Goal: Task Accomplishment & Management: Use online tool/utility

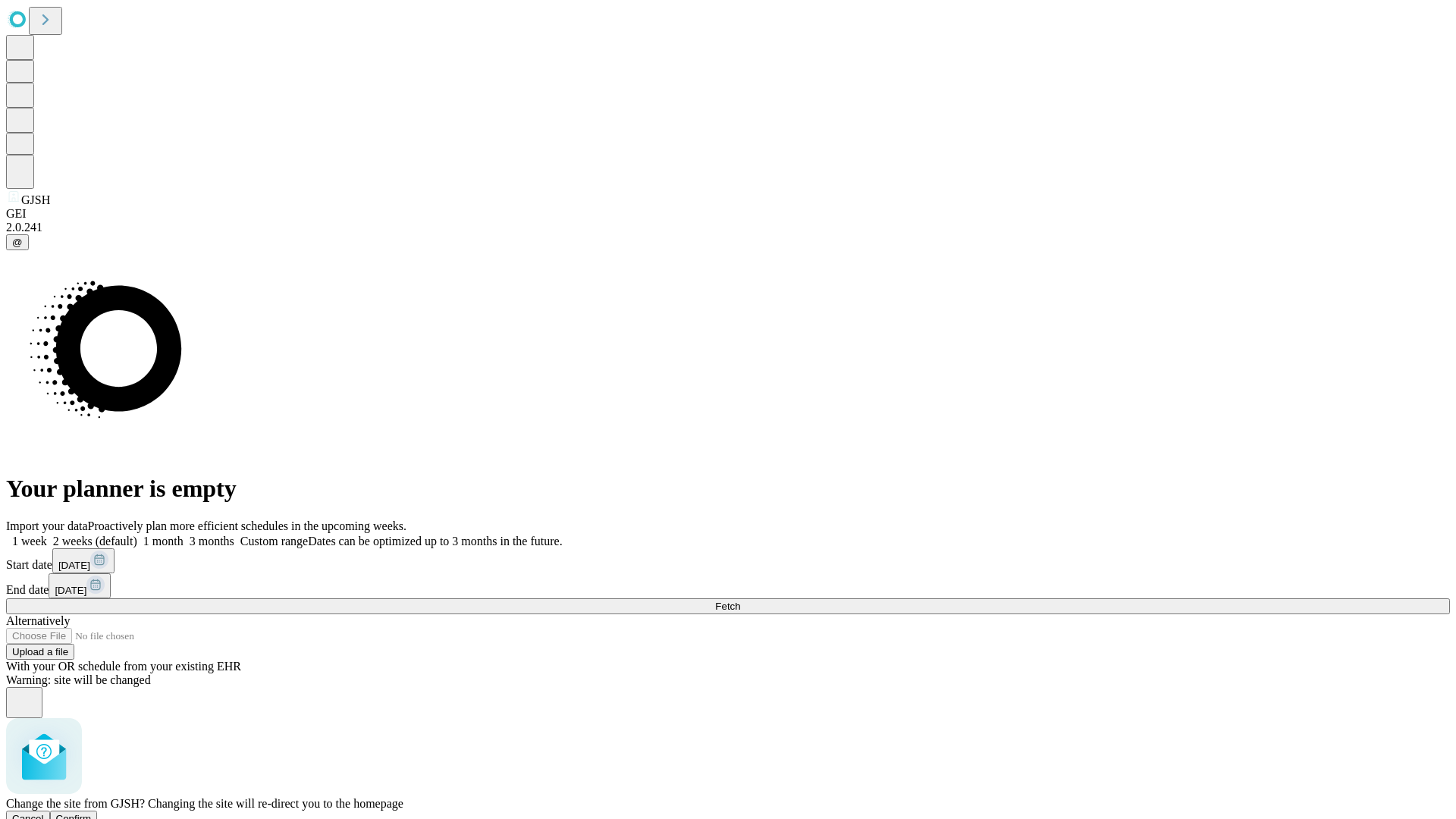
click at [91, 813] on span "Confirm" at bounding box center [74, 819] width 36 height 12
click at [47, 535] on label "1 week" at bounding box center [26, 541] width 41 height 13
click at [740, 600] on span "Fetch" at bounding box center [728, 606] width 25 height 12
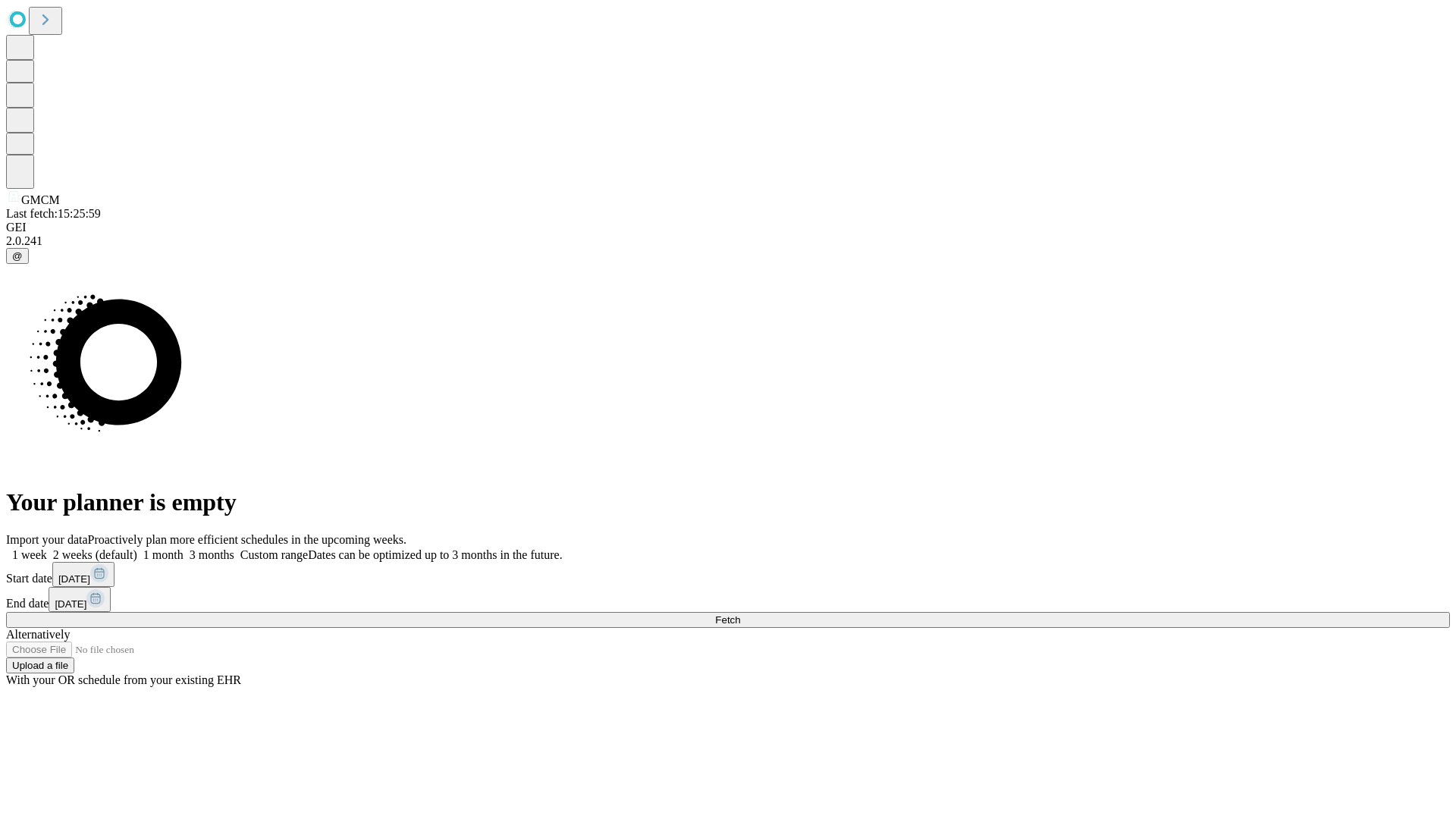
click at [47, 548] on label "1 week" at bounding box center [26, 554] width 41 height 13
click at [740, 614] on span "Fetch" at bounding box center [728, 620] width 25 height 12
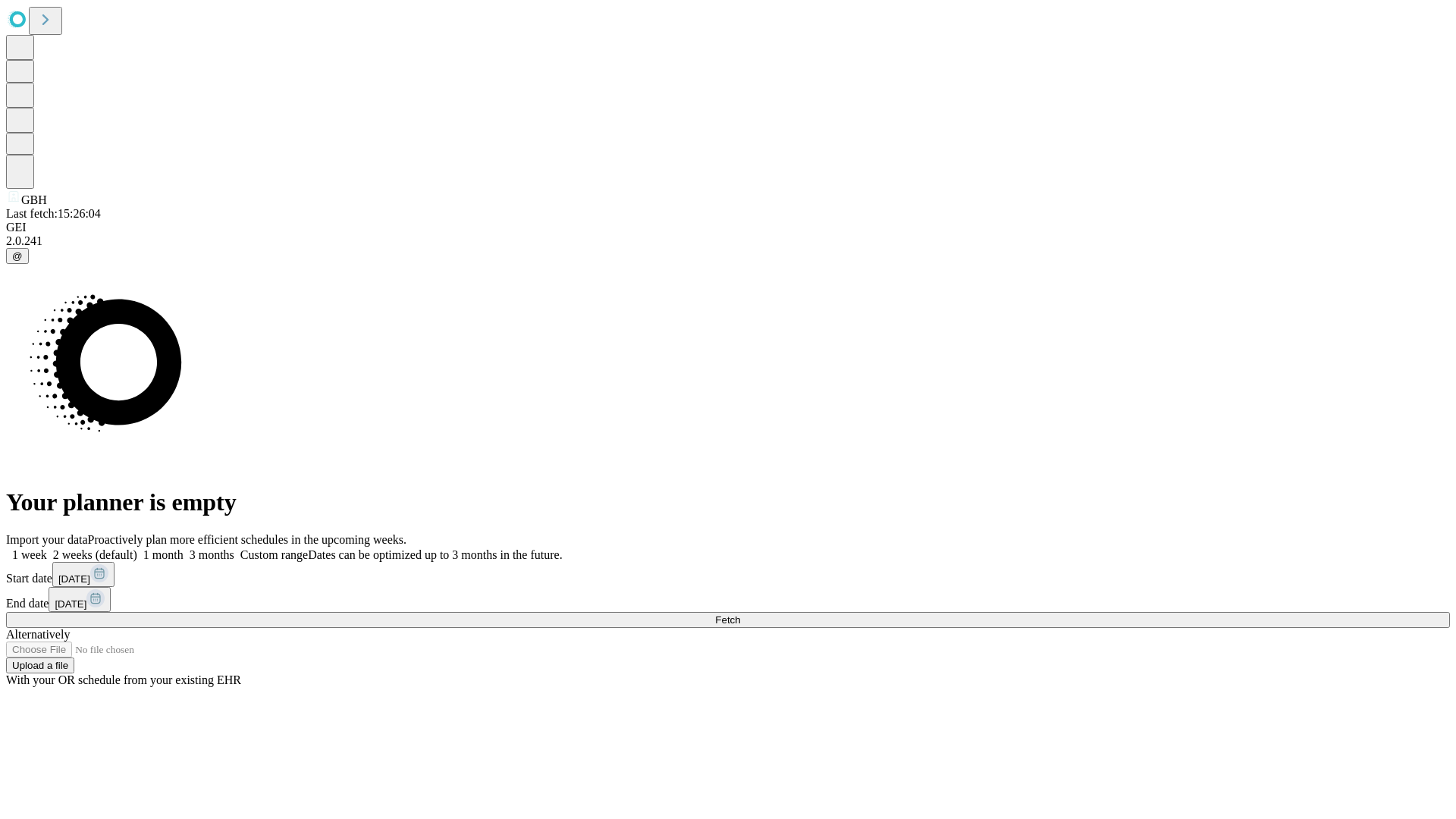
click at [47, 548] on label "1 week" at bounding box center [26, 554] width 41 height 13
click at [740, 614] on span "Fetch" at bounding box center [728, 620] width 25 height 12
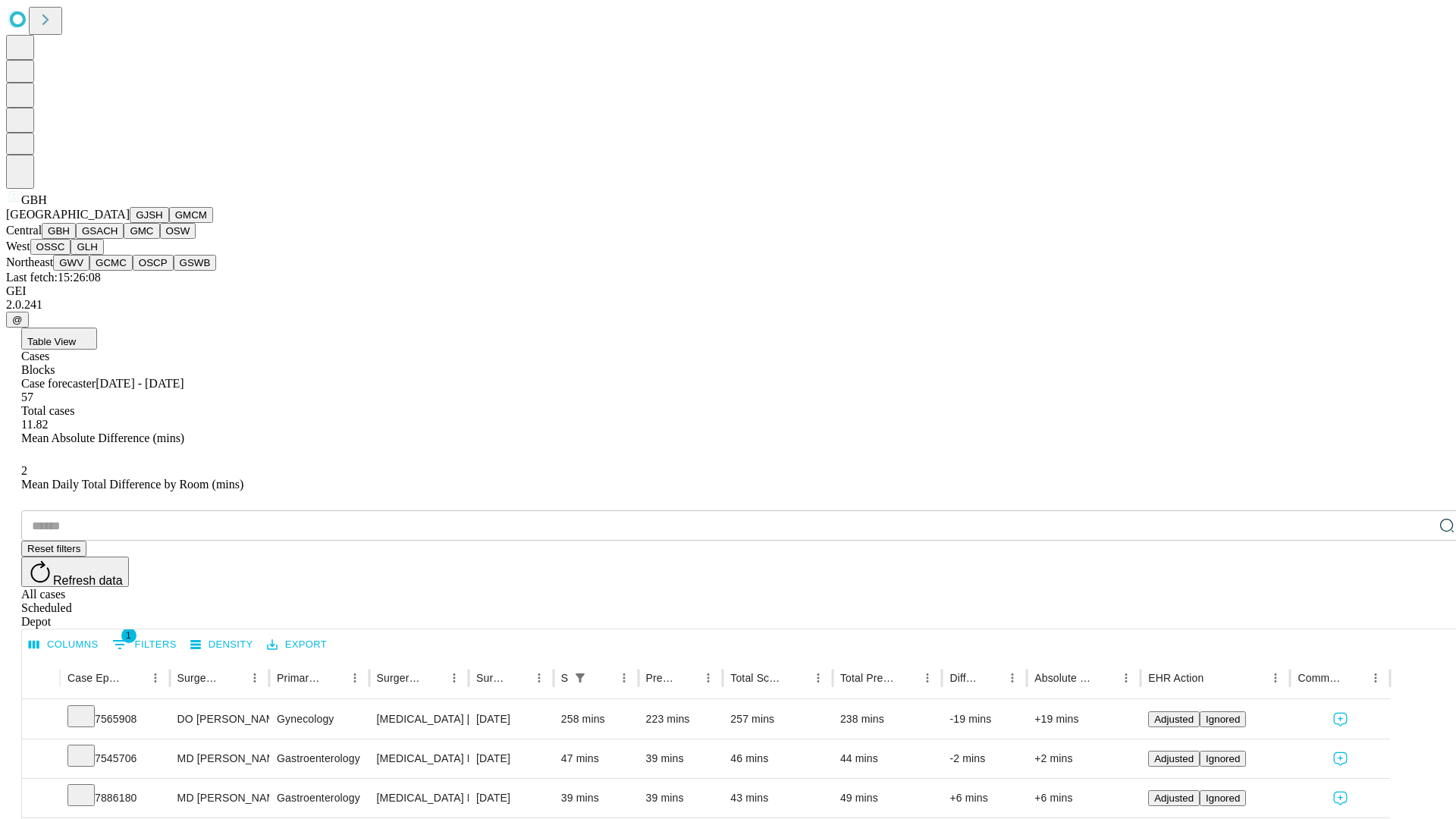
click at [117, 239] on button "GSACH" at bounding box center [99, 231] width 48 height 16
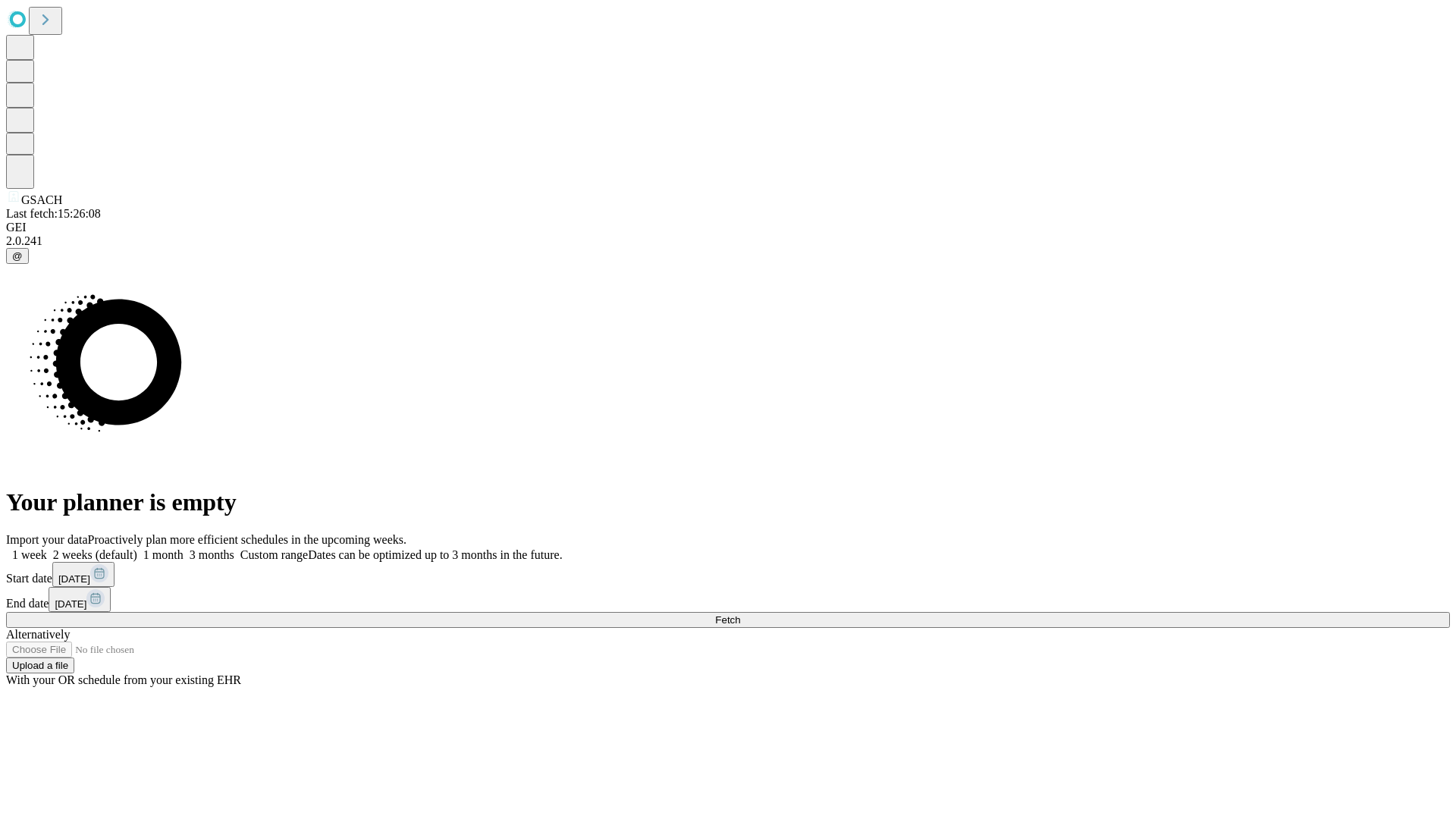
click at [47, 548] on label "1 week" at bounding box center [26, 554] width 41 height 13
click at [740, 614] on span "Fetch" at bounding box center [728, 620] width 25 height 12
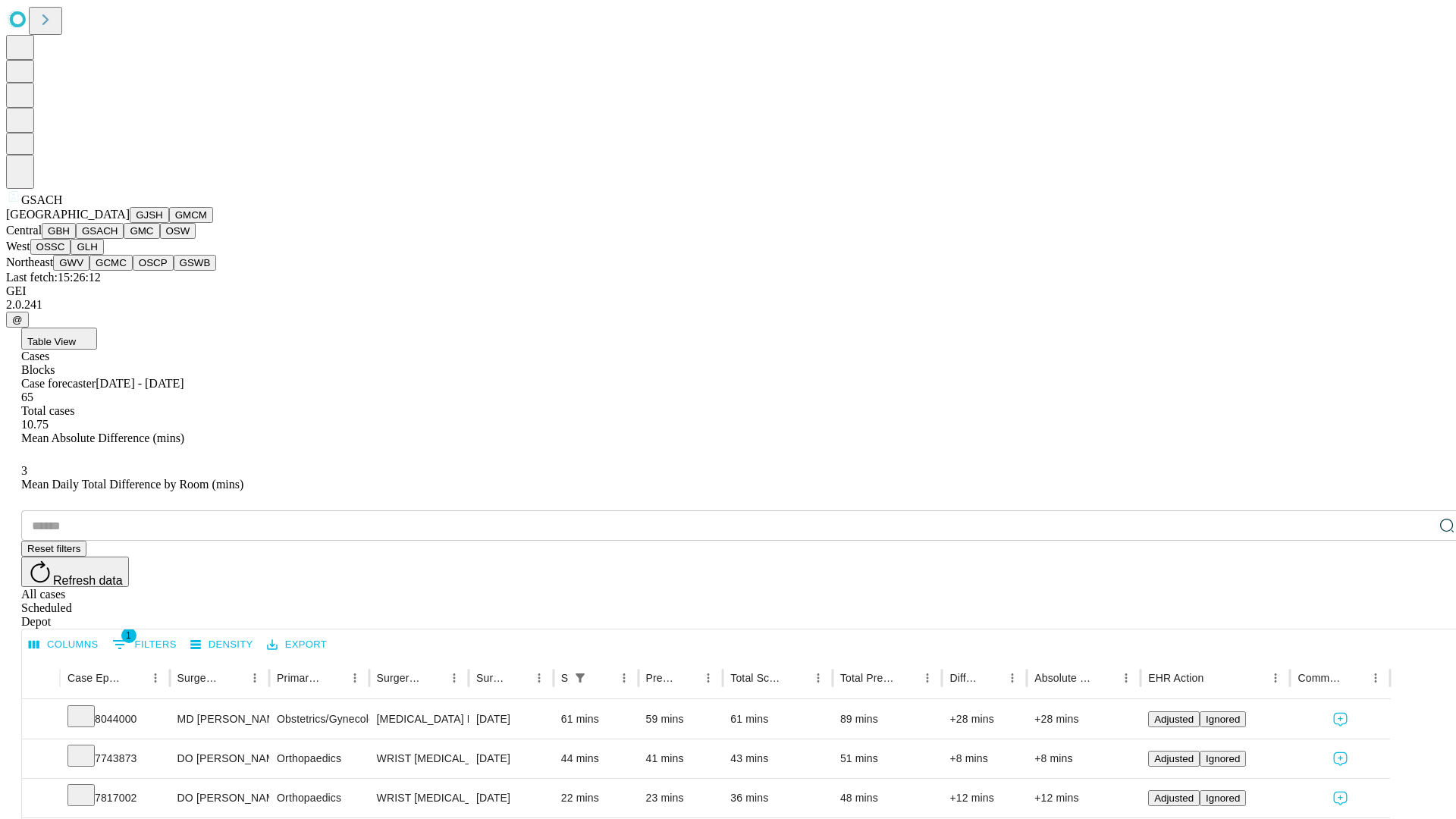
click at [123, 239] on button "GMC" at bounding box center [141, 231] width 36 height 16
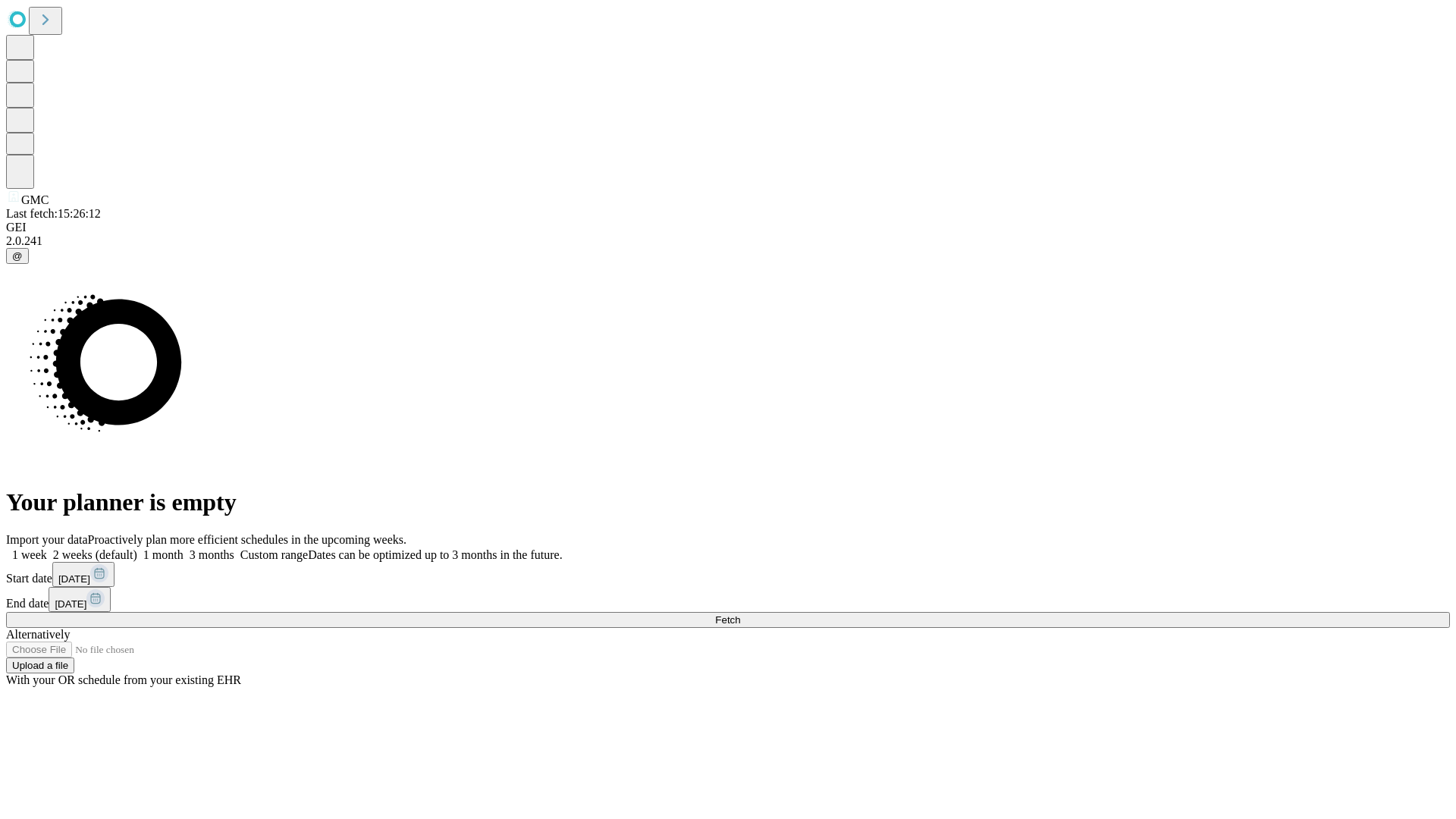
click at [47, 548] on label "1 week" at bounding box center [26, 554] width 41 height 13
click at [740, 614] on span "Fetch" at bounding box center [728, 620] width 25 height 12
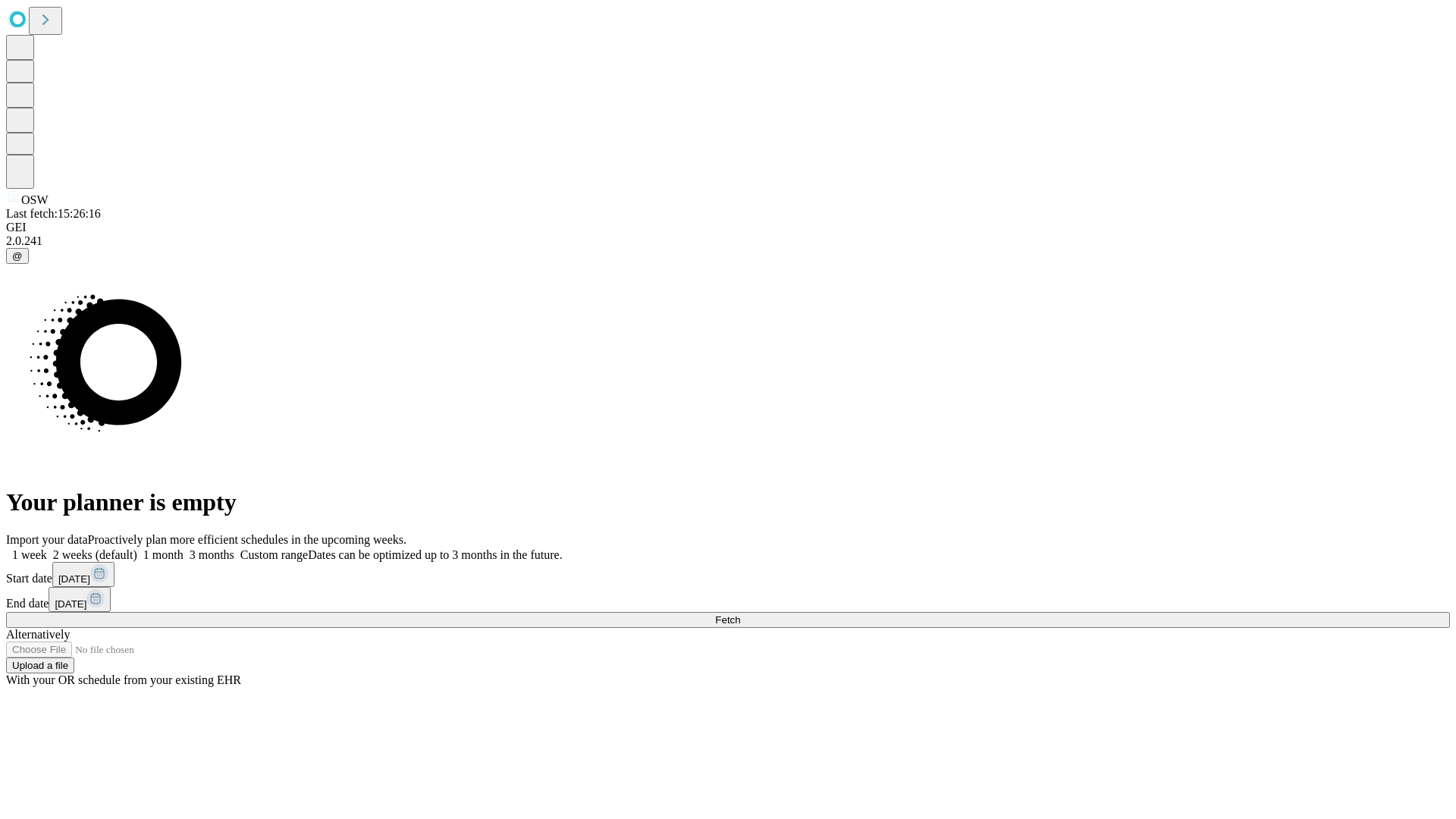
click at [47, 548] on label "1 week" at bounding box center [26, 554] width 41 height 13
click at [740, 614] on span "Fetch" at bounding box center [728, 620] width 25 height 12
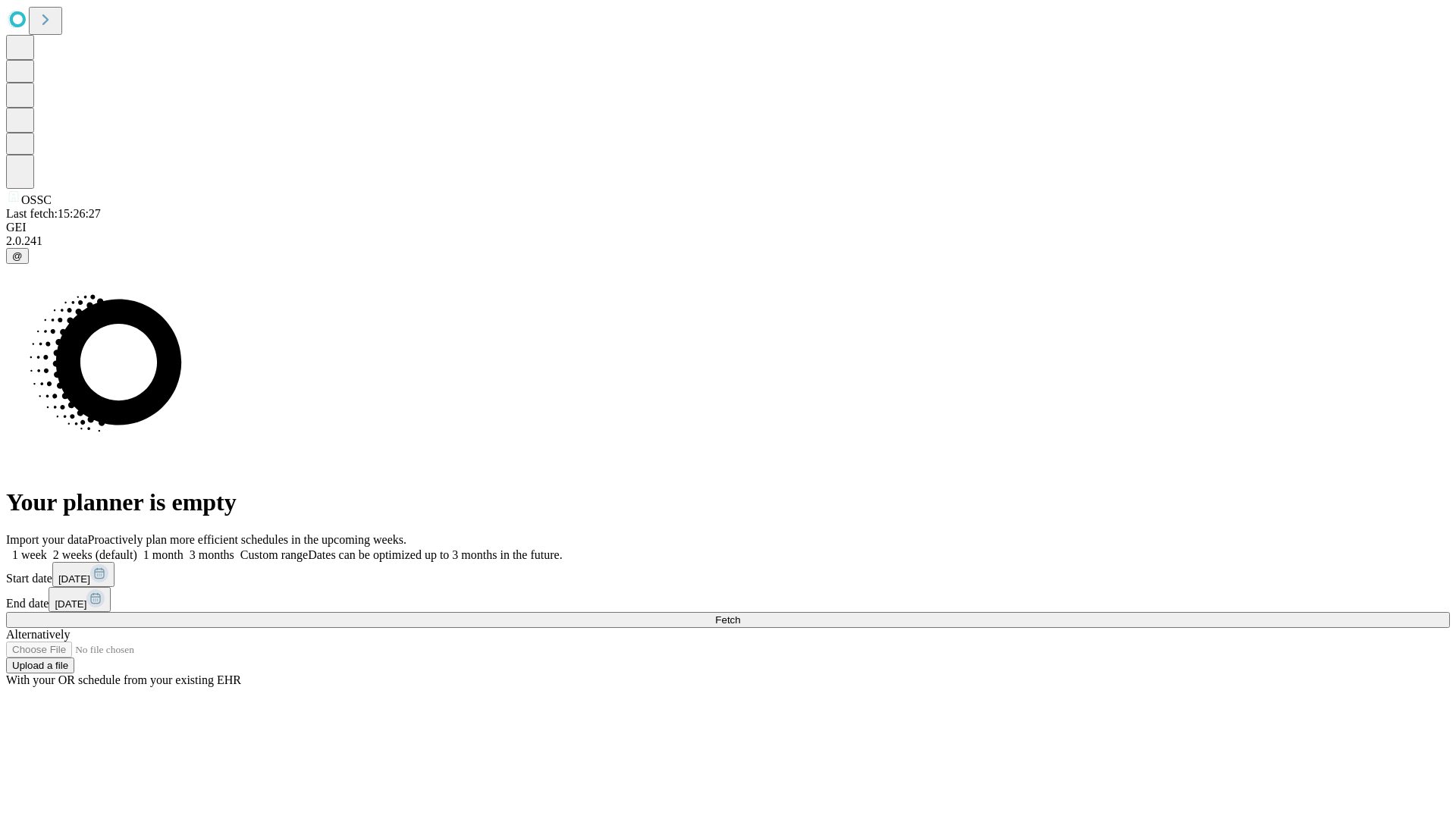
click at [47, 548] on label "1 week" at bounding box center [26, 554] width 41 height 13
click at [740, 614] on span "Fetch" at bounding box center [728, 620] width 25 height 12
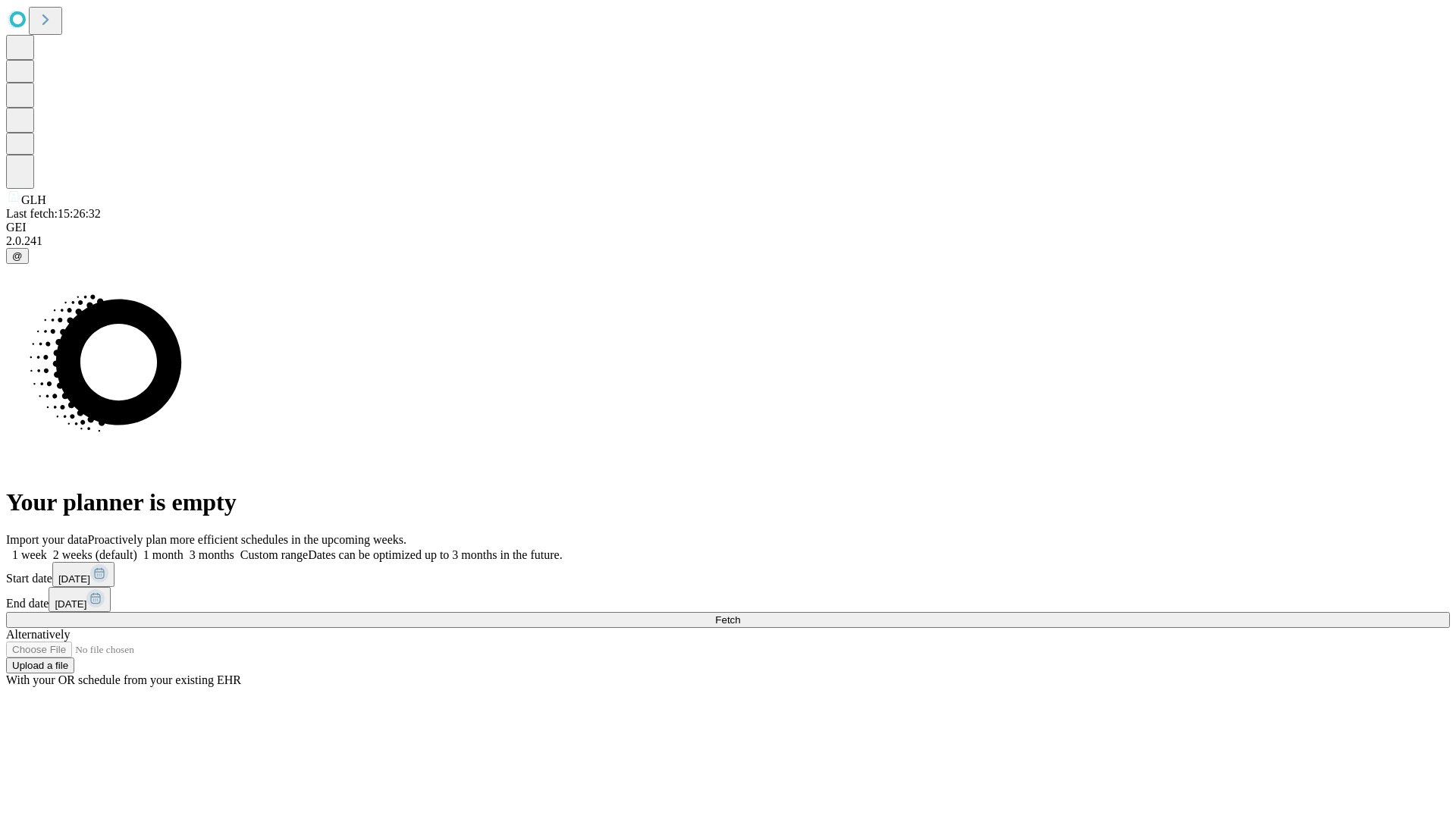
click at [47, 548] on label "1 week" at bounding box center [26, 554] width 41 height 13
click at [740, 614] on span "Fetch" at bounding box center [728, 620] width 25 height 12
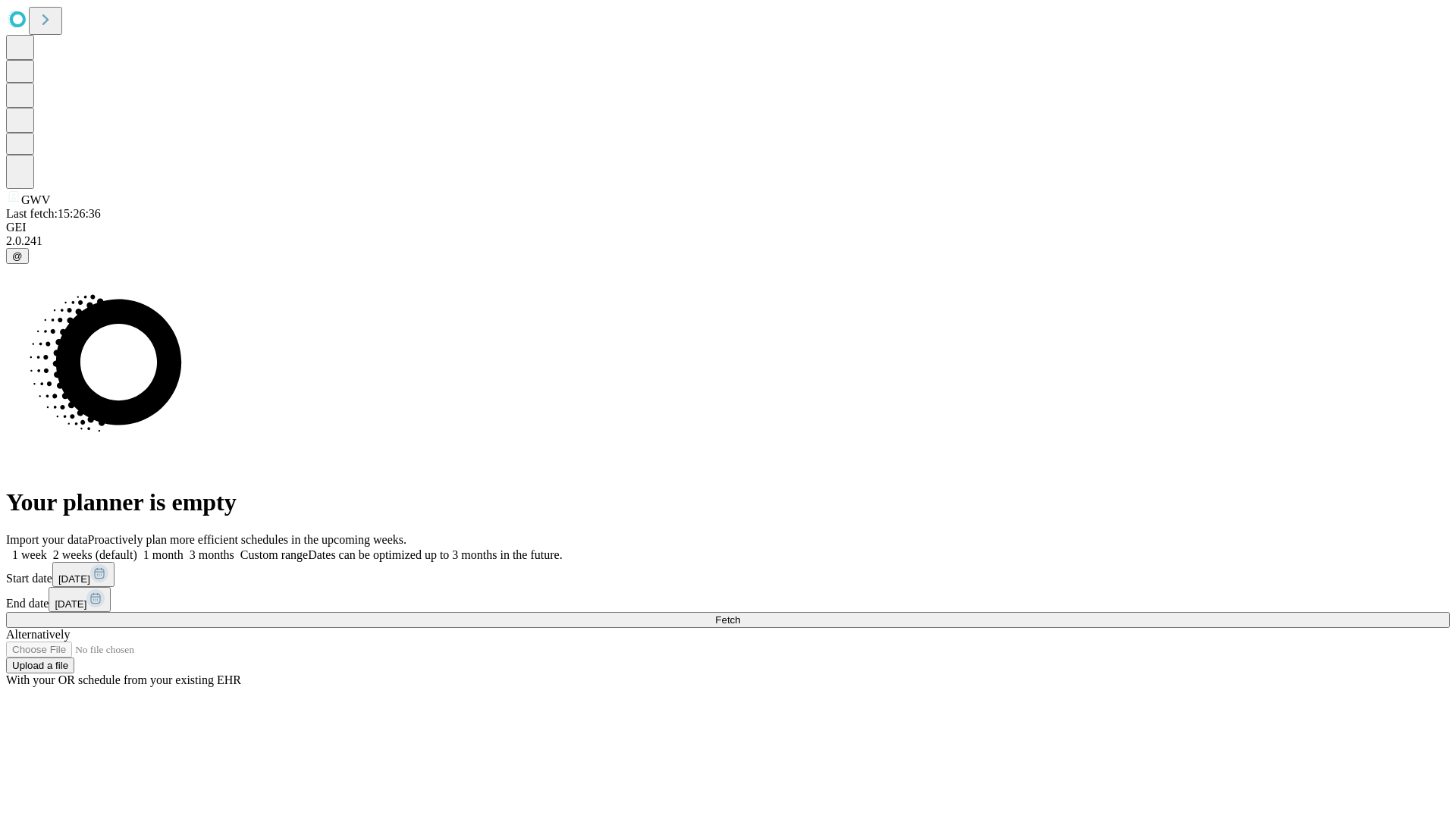
click at [740, 614] on span "Fetch" at bounding box center [728, 620] width 25 height 12
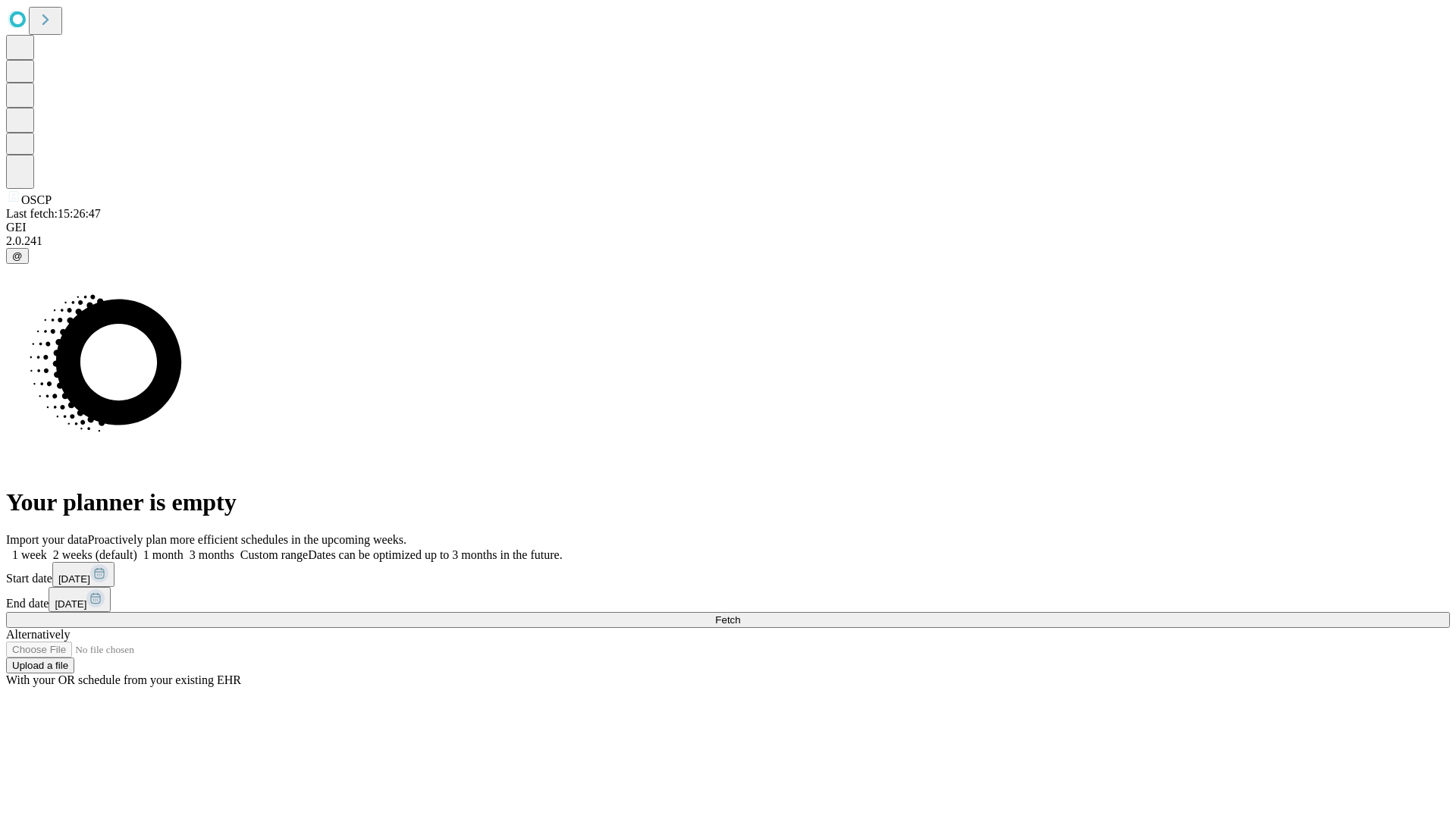
click at [47, 548] on label "1 week" at bounding box center [26, 554] width 41 height 13
click at [740, 614] on span "Fetch" at bounding box center [728, 620] width 25 height 12
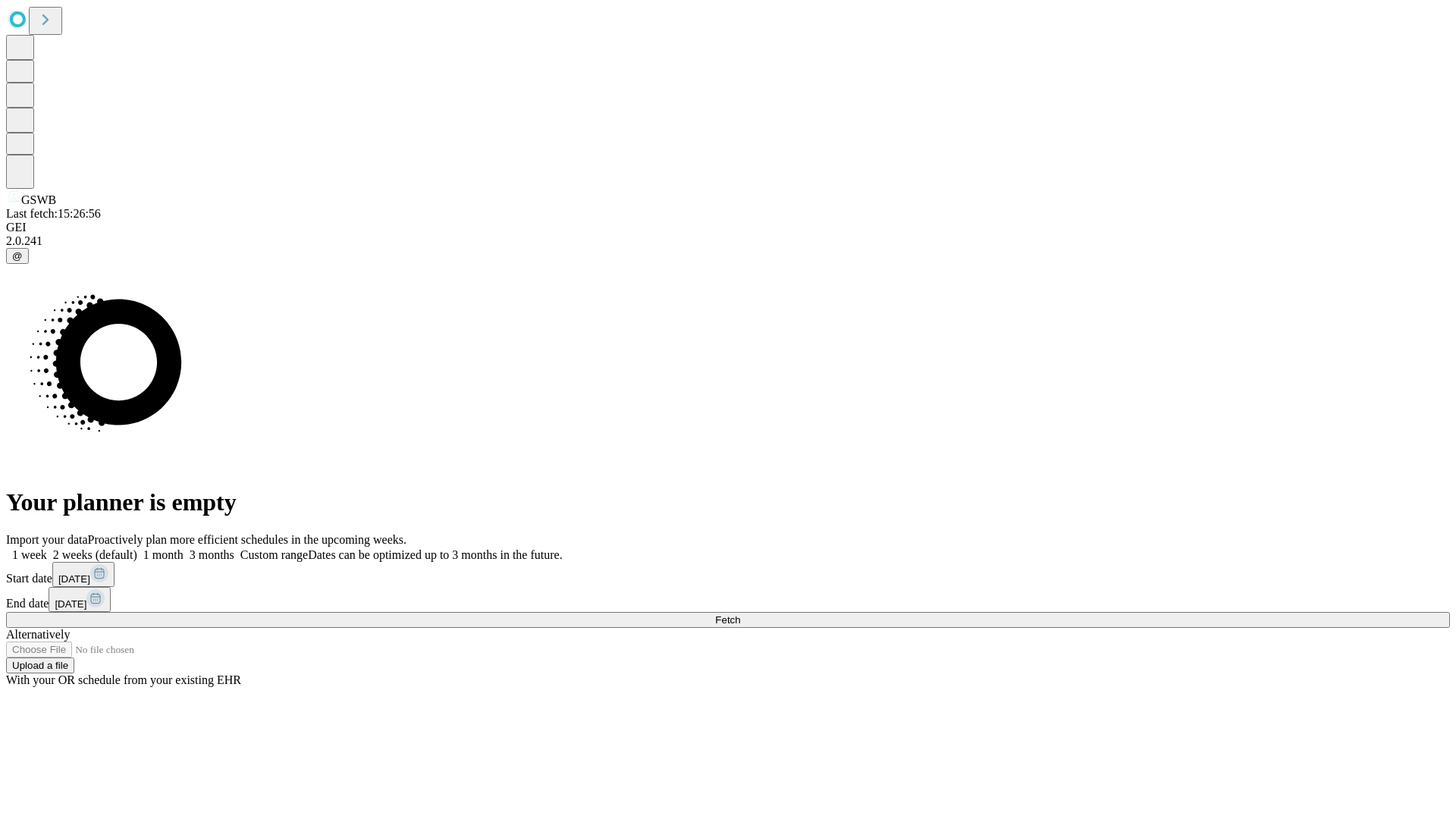
click at [47, 548] on label "1 week" at bounding box center [26, 554] width 41 height 13
click at [740, 614] on span "Fetch" at bounding box center [728, 620] width 25 height 12
